Goal: Check status: Check status

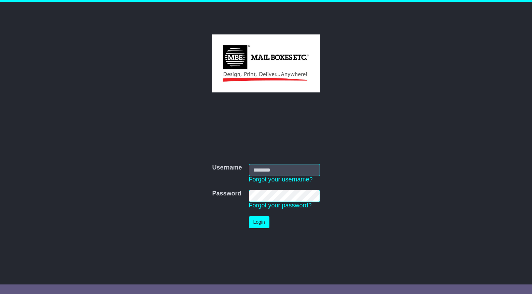
click at [0, 287] on com-1password-button at bounding box center [0, 287] width 0 height 0
type input "**********"
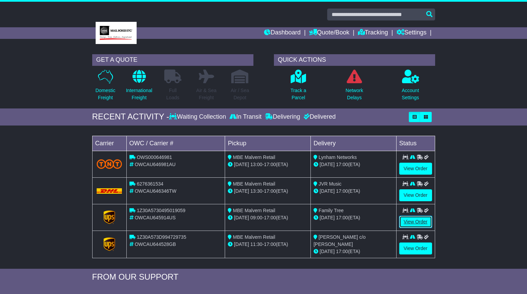
click at [415, 223] on link "View Order" at bounding box center [415, 222] width 33 height 12
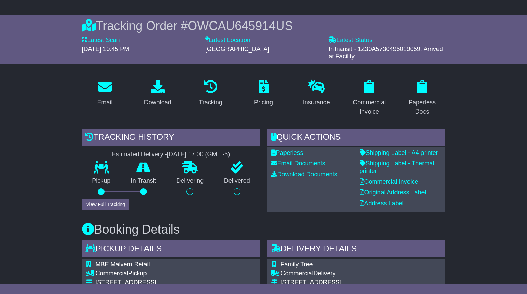
scroll to position [68, 0]
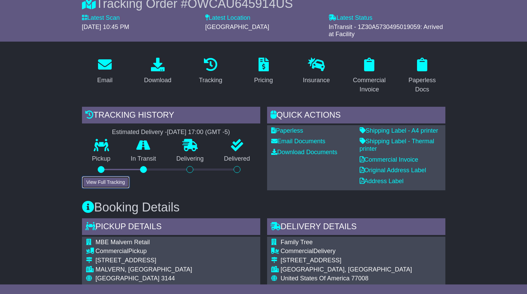
click at [94, 181] on button "View Full Tracking" at bounding box center [105, 183] width 47 height 12
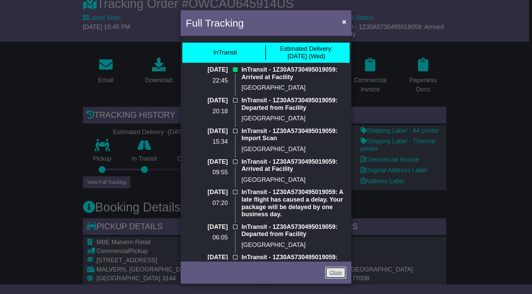
click at [337, 273] on link "Close" at bounding box center [335, 273] width 21 height 12
